Goal: Check status

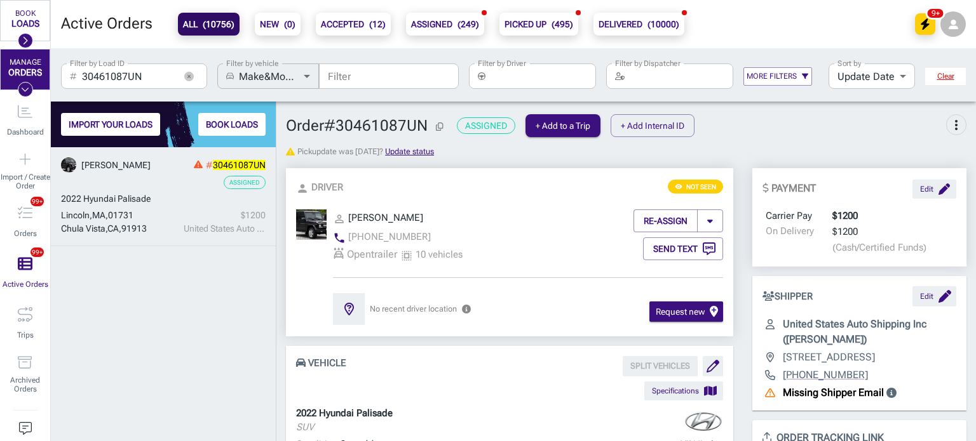
scroll to position [254, 0]
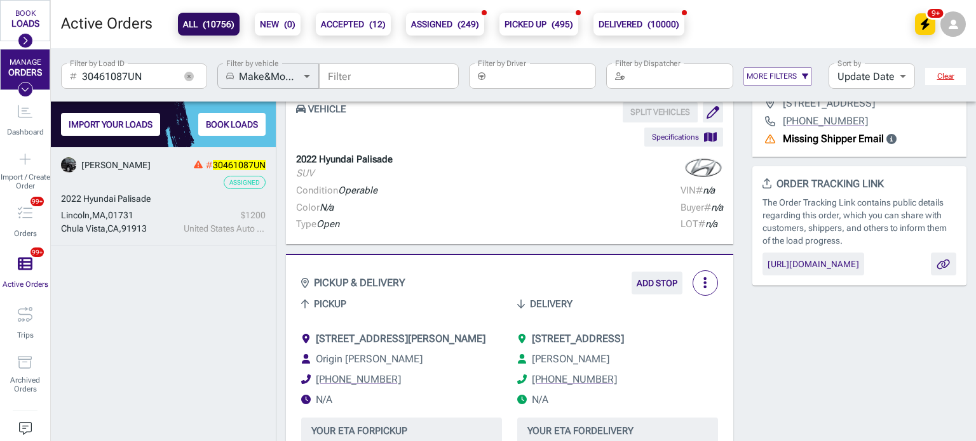
click at [119, 84] on input "30461087UN" at bounding box center [128, 76] width 93 height 25
paste input "[PERSON_NAME]"
type input "[PERSON_NAME]"
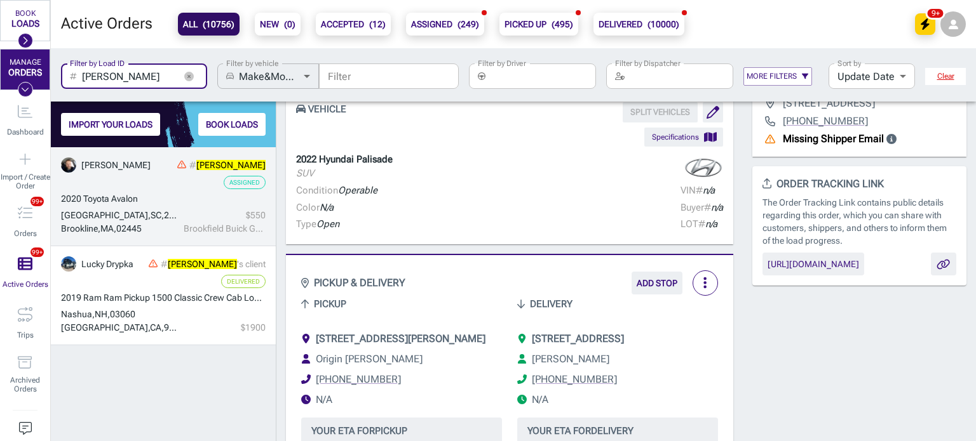
scroll to position [285, 215]
click at [187, 189] on div "Assigned" at bounding box center [163, 182] width 205 height 13
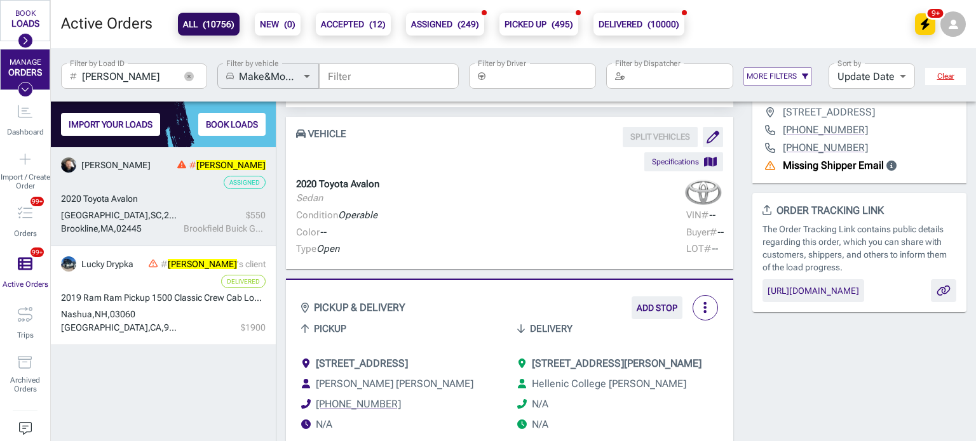
scroll to position [236, 0]
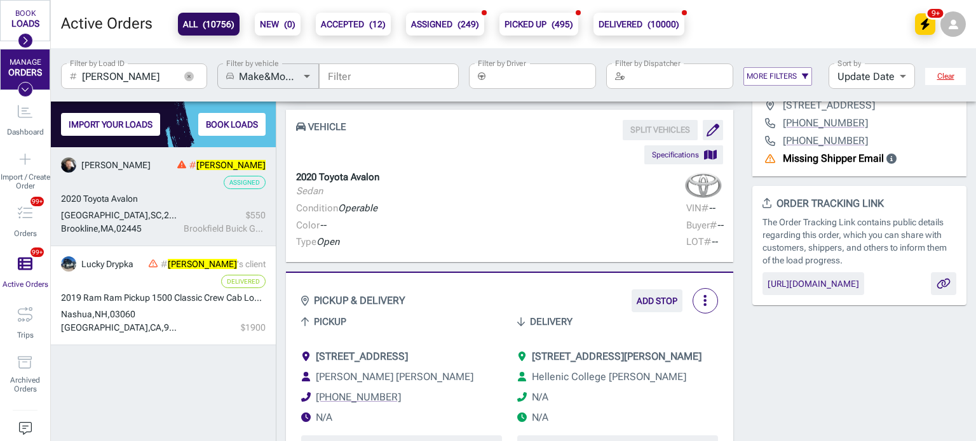
click at [114, 198] on span "Toyota Avalon" at bounding box center [110, 199] width 55 height 10
